Goal: Information Seeking & Learning: Learn about a topic

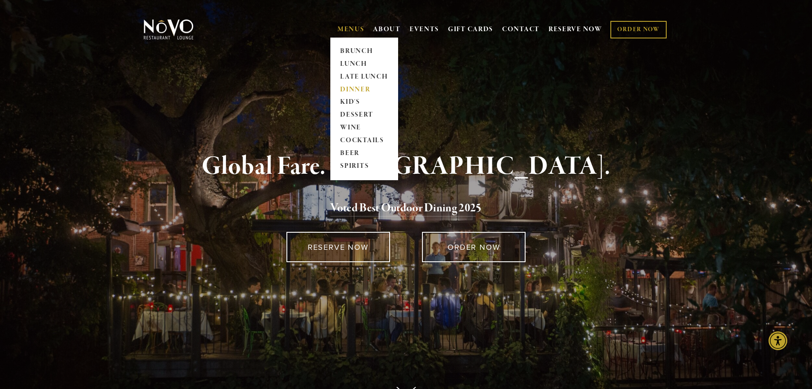
click at [348, 87] on link "DINNER" at bounding box center [364, 89] width 53 height 13
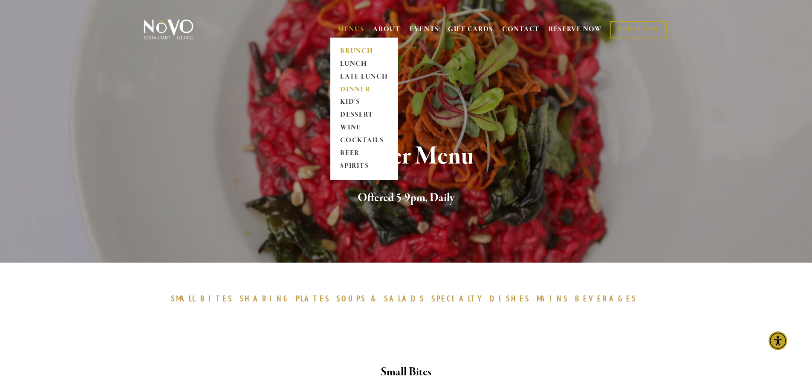
click at [357, 49] on link "BRUNCH" at bounding box center [364, 51] width 53 height 13
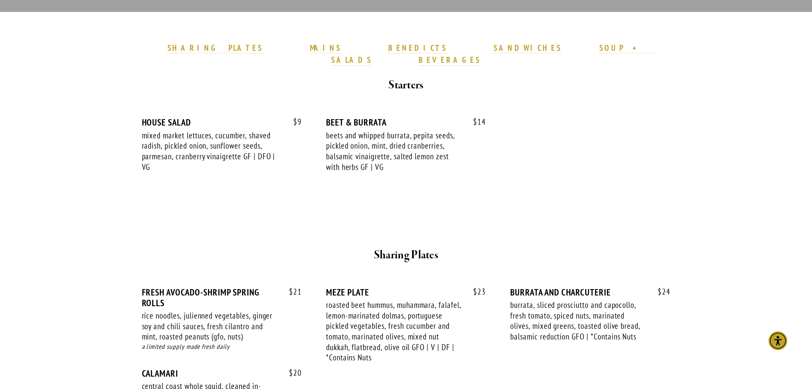
scroll to position [213, 0]
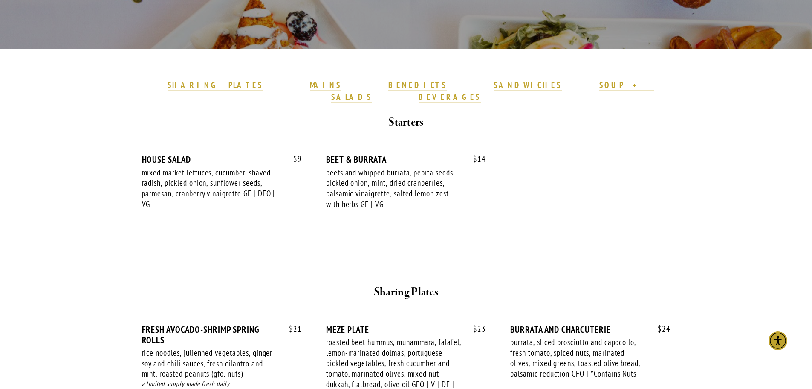
click at [355, 85] on strong at bounding box center [365, 85] width 47 height 10
click at [389, 83] on strong "BENEDICTS" at bounding box center [418, 85] width 59 height 10
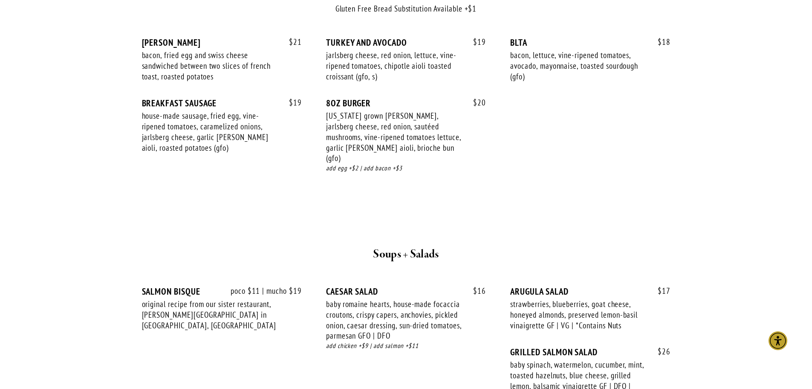
scroll to position [1397, 0]
